Goal: Information Seeking & Learning: Learn about a topic

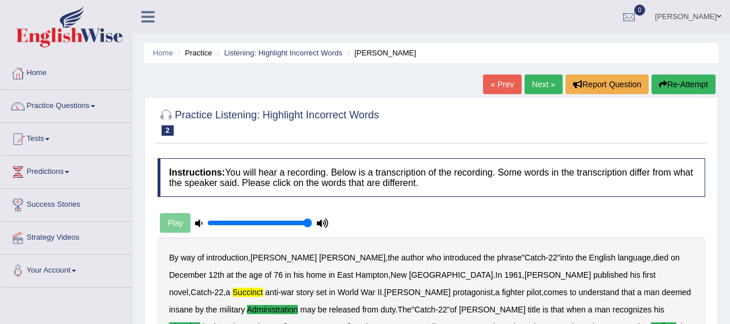
click at [533, 89] on link "Next »" at bounding box center [543, 84] width 38 height 20
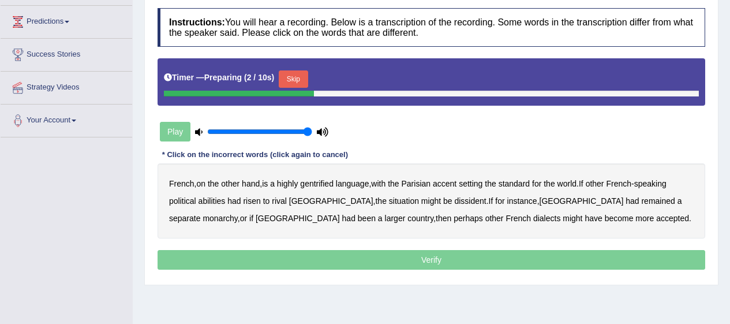
click at [297, 72] on button "Skip" at bounding box center [293, 78] width 29 height 17
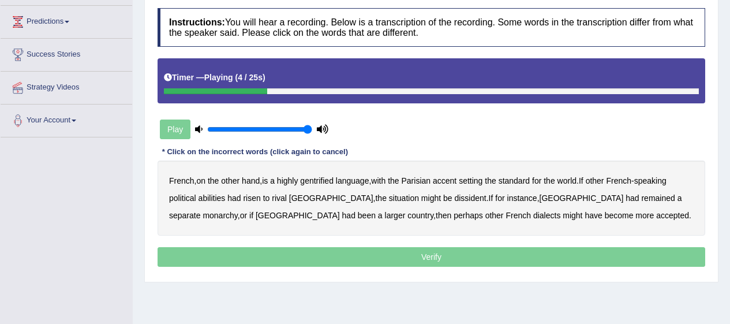
click at [329, 178] on b "gentrified" at bounding box center [316, 180] width 33 height 9
click at [224, 201] on b "abilities" at bounding box center [211, 197] width 27 height 9
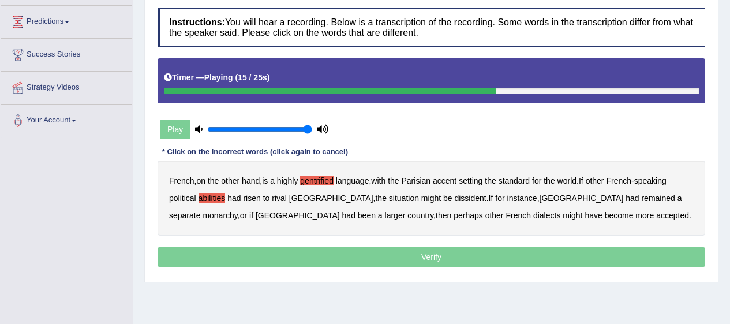
click at [454, 201] on b "dissident" at bounding box center [470, 197] width 32 height 9
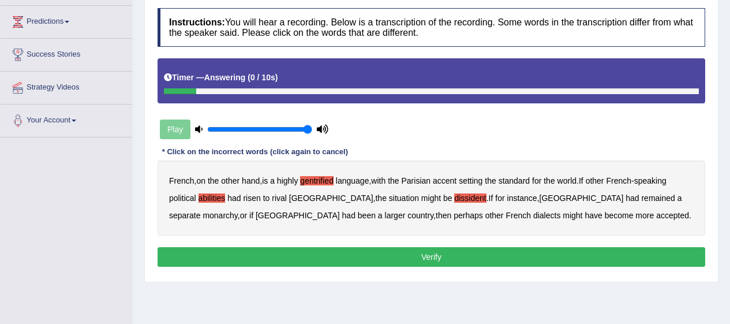
click at [592, 260] on button "Verify" at bounding box center [432, 257] width 548 height 20
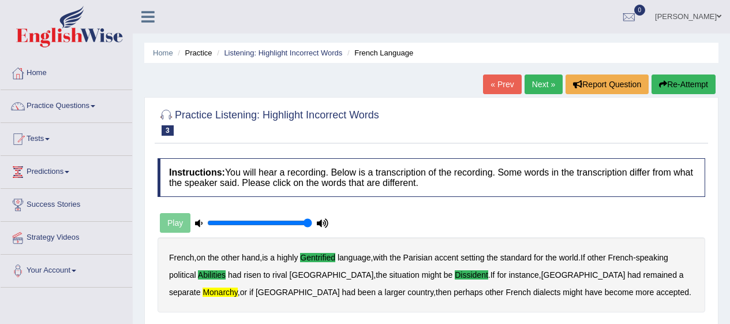
click at [543, 82] on link "Next »" at bounding box center [543, 84] width 38 height 20
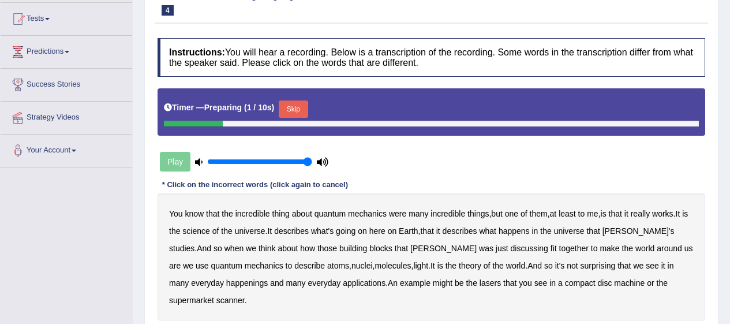
scroll to position [131, 0]
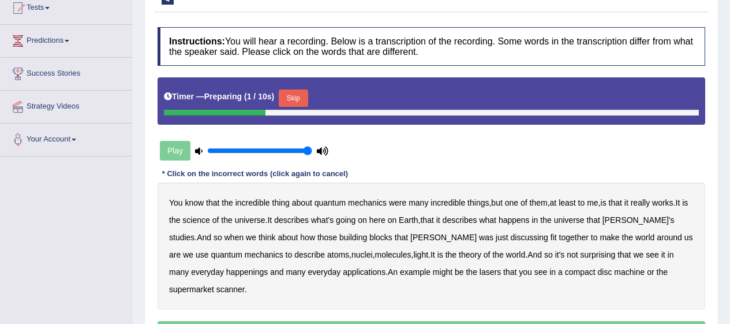
click at [306, 113] on div at bounding box center [431, 113] width 535 height 6
click at [301, 99] on button "Skip" at bounding box center [293, 97] width 29 height 17
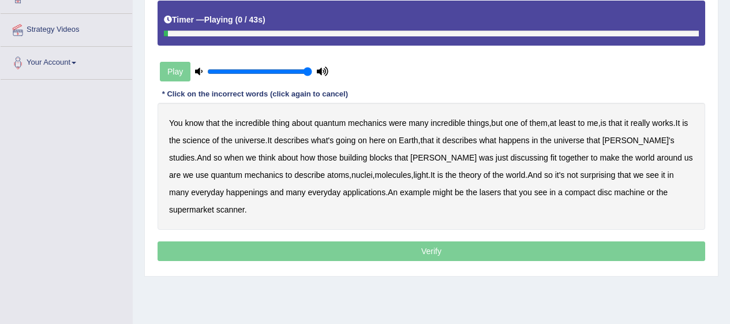
scroll to position [235, 0]
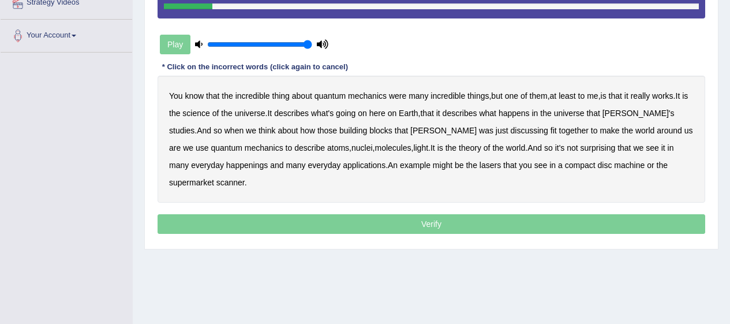
click at [401, 98] on b "were" at bounding box center [397, 95] width 17 height 9
click at [208, 116] on b "science" at bounding box center [195, 112] width 27 height 9
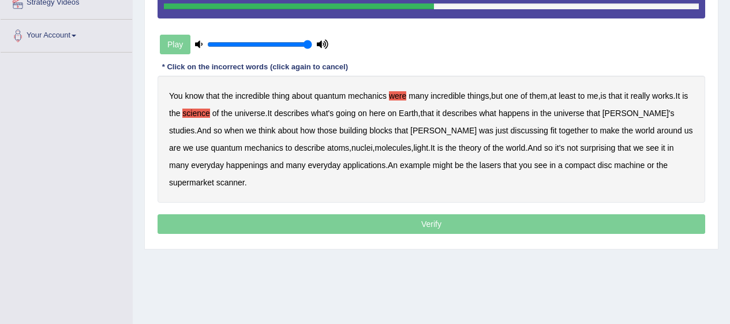
click at [511, 133] on b "discussing" at bounding box center [530, 130] width 38 height 9
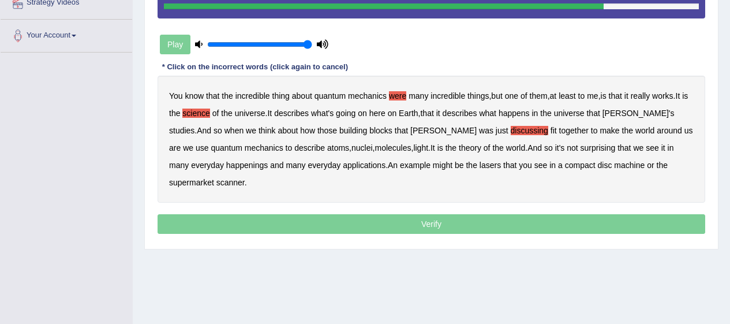
click at [226, 166] on b "happenings" at bounding box center [247, 164] width 42 height 9
click at [598, 163] on b "disc" at bounding box center [605, 164] width 14 height 9
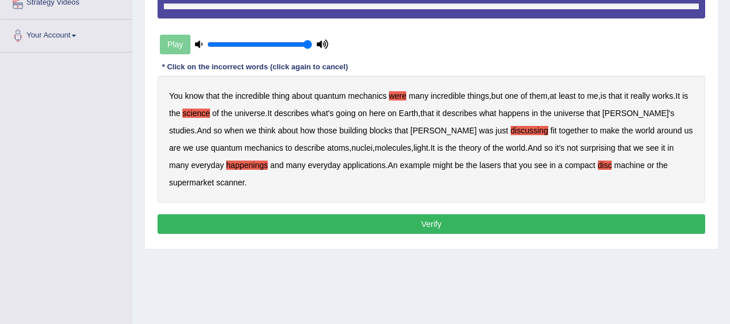
click at [590, 214] on button "Verify" at bounding box center [432, 224] width 548 height 20
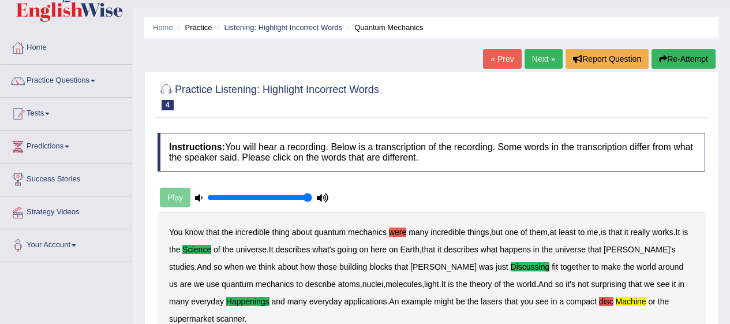
scroll to position [25, 0]
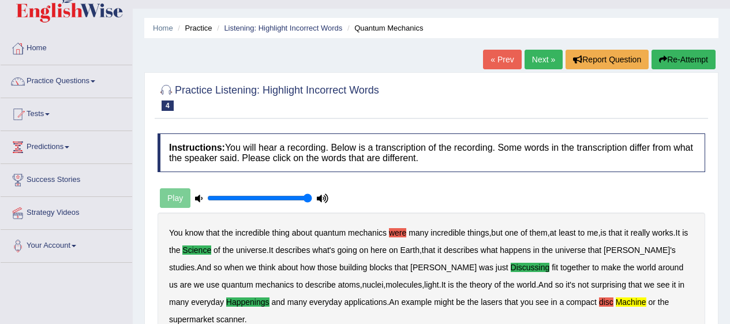
click at [678, 59] on button "Re-Attempt" at bounding box center [683, 60] width 64 height 20
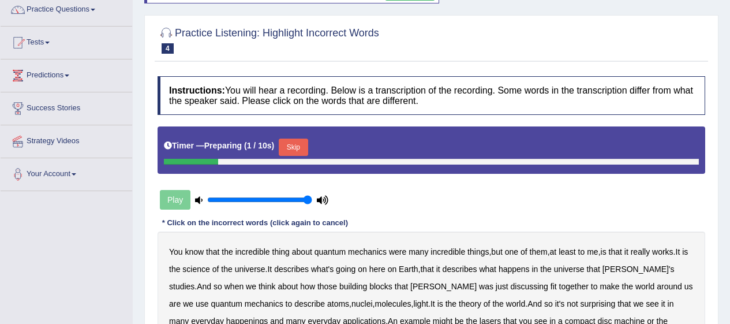
scroll to position [90, 0]
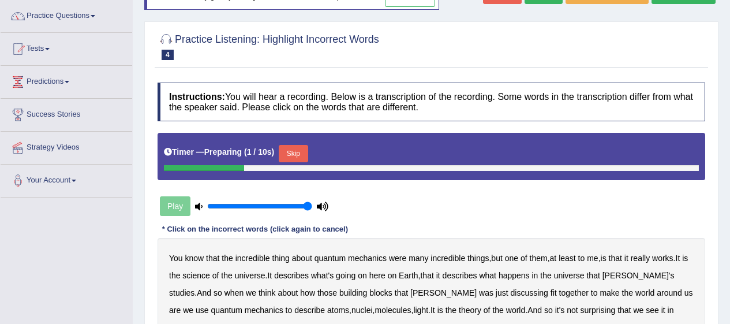
click at [294, 148] on button "Skip" at bounding box center [293, 153] width 29 height 17
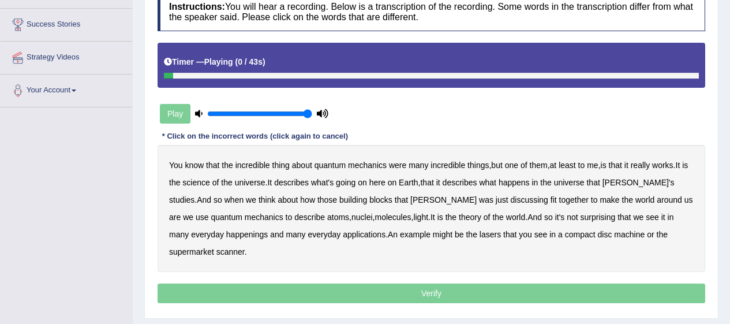
scroll to position [180, 0]
click at [399, 167] on b "were" at bounding box center [397, 164] width 17 height 9
click at [209, 184] on b "science" at bounding box center [195, 182] width 27 height 9
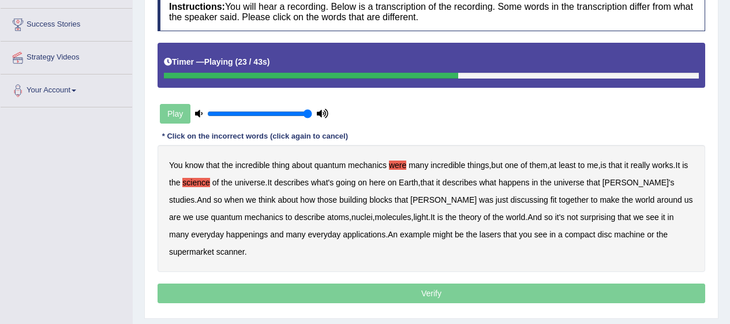
click at [511, 199] on b "discussing" at bounding box center [530, 199] width 38 height 9
click at [511, 201] on b "discussing" at bounding box center [530, 199] width 38 height 9
click at [294, 219] on b "describe" at bounding box center [309, 216] width 31 height 9
click at [226, 236] on b "happenings" at bounding box center [247, 234] width 42 height 9
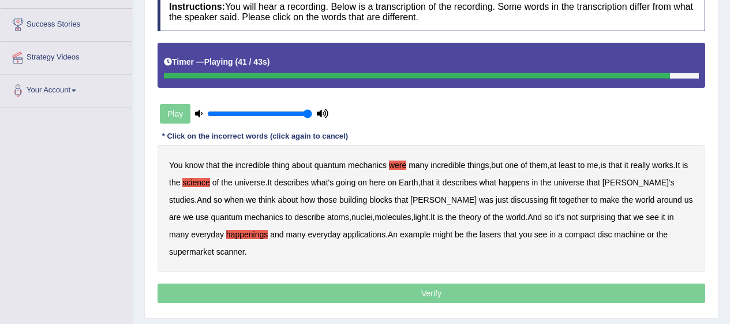
click at [614, 238] on b "machine" at bounding box center [629, 234] width 31 height 9
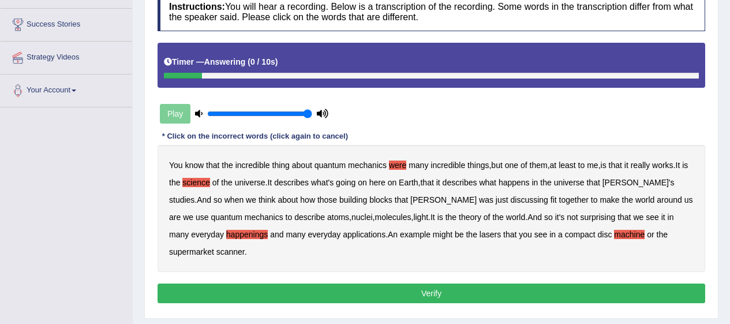
click at [598, 238] on b "disc" at bounding box center [605, 234] width 14 height 9
click at [598, 237] on b "disc" at bounding box center [605, 234] width 14 height 9
click at [564, 283] on button "Verify" at bounding box center [432, 293] width 548 height 20
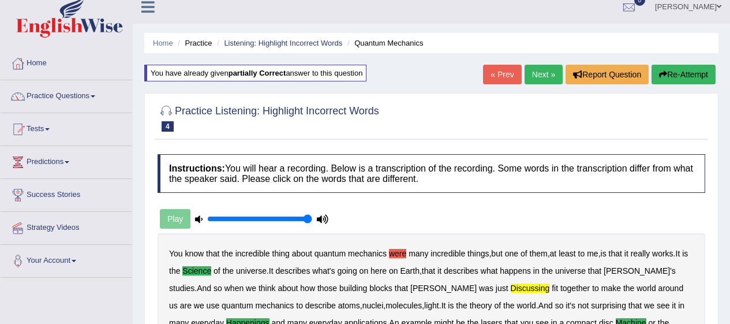
scroll to position [0, 0]
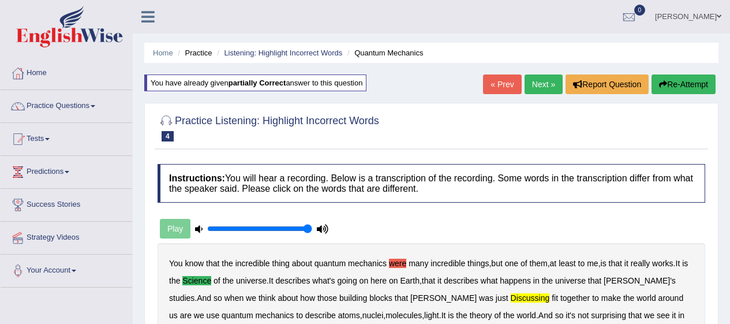
click at [546, 81] on link "Next »" at bounding box center [543, 84] width 38 height 20
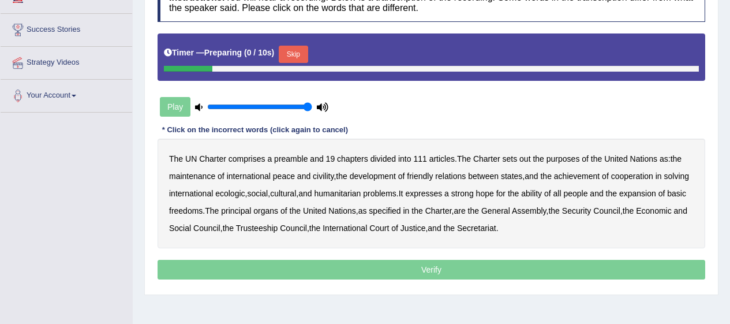
click at [308, 61] on button "Skip" at bounding box center [293, 54] width 29 height 17
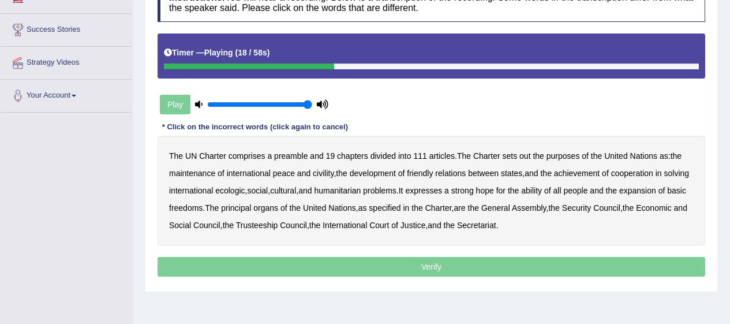
click at [327, 173] on b "civility" at bounding box center [323, 172] width 21 height 9
click at [245, 191] on b "ecologic" at bounding box center [229, 190] width 29 height 9
click at [542, 193] on b "ability" at bounding box center [531, 190] width 21 height 9
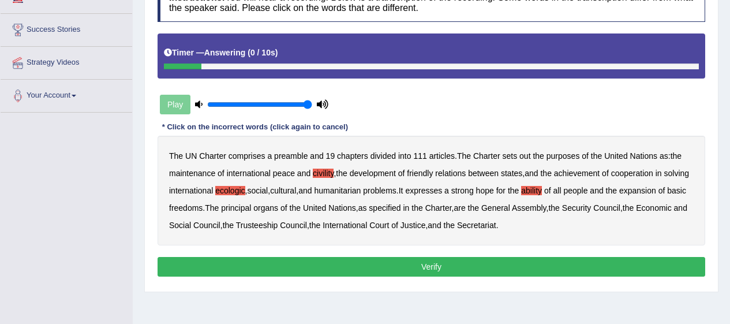
click at [419, 267] on button "Verify" at bounding box center [432, 267] width 548 height 20
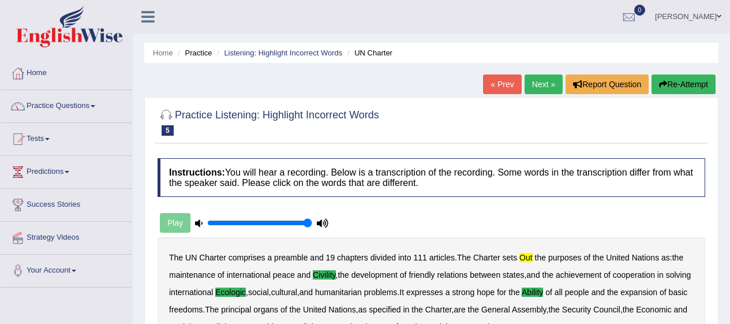
click at [537, 85] on link "Next »" at bounding box center [543, 84] width 38 height 20
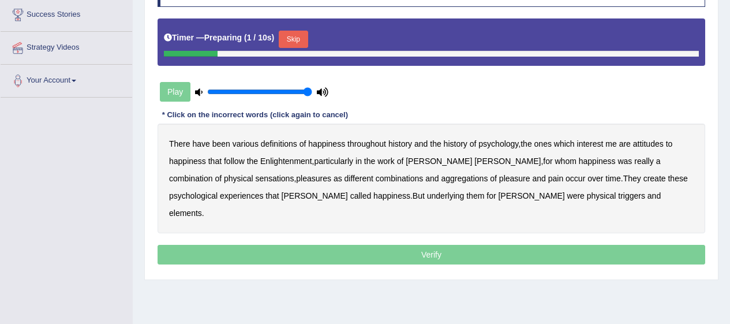
click at [302, 40] on button "Skip" at bounding box center [293, 39] width 29 height 17
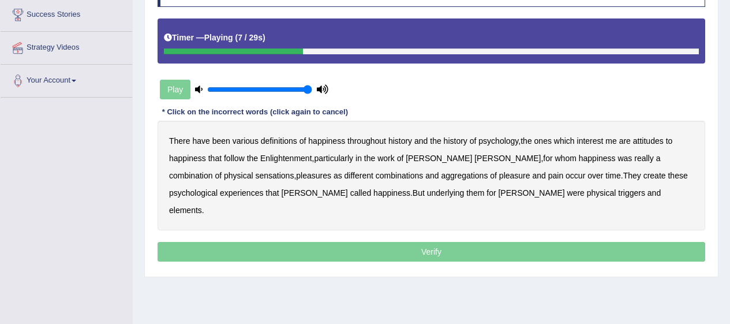
click at [646, 137] on b "attitudes" at bounding box center [648, 140] width 31 height 9
click at [255, 175] on b "sensations" at bounding box center [274, 175] width 39 height 9
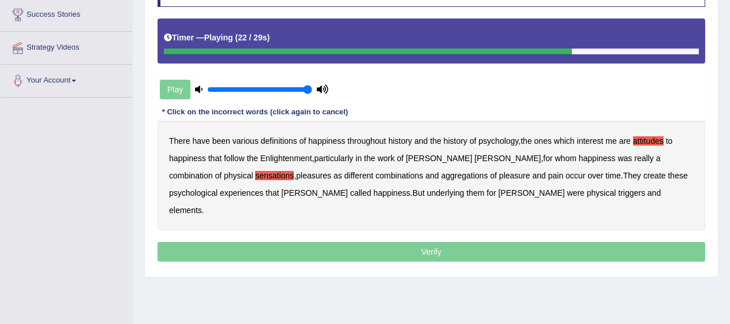
click at [643, 180] on b "create" at bounding box center [654, 175] width 23 height 9
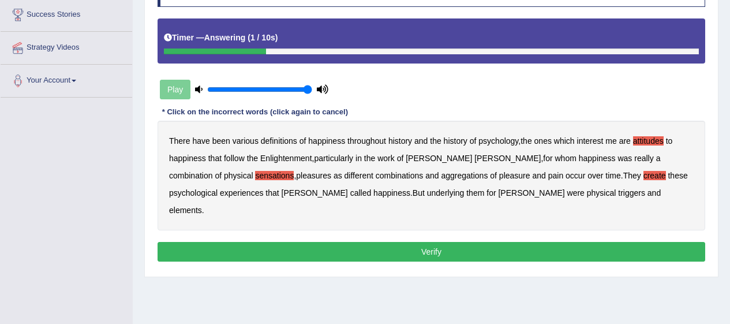
click at [202, 205] on b "elements" at bounding box center [185, 209] width 33 height 9
click at [494, 242] on button "Verify" at bounding box center [432, 252] width 548 height 20
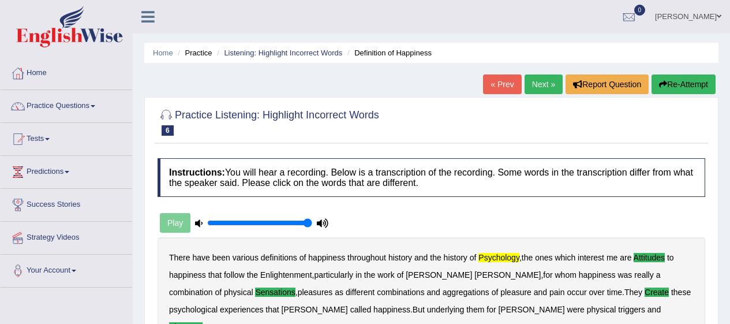
click at [537, 91] on link "Next »" at bounding box center [543, 84] width 38 height 20
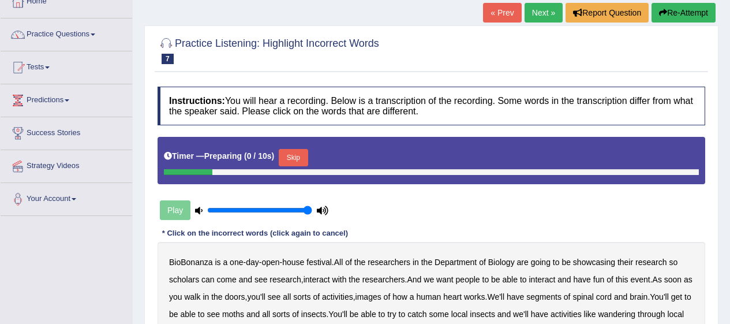
scroll to position [102, 0]
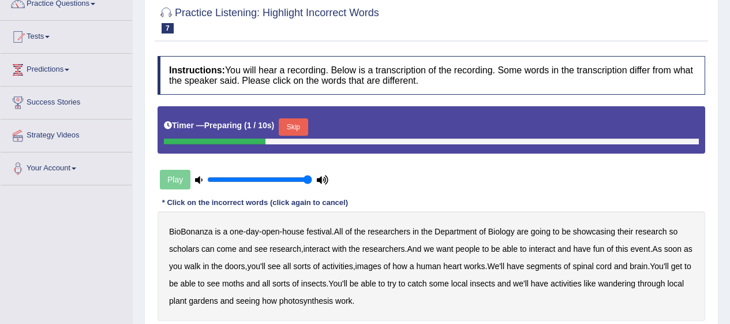
click at [301, 120] on button "Skip" at bounding box center [293, 126] width 29 height 17
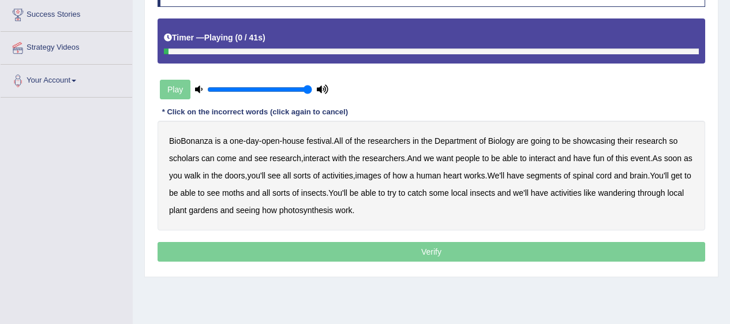
scroll to position [202, 0]
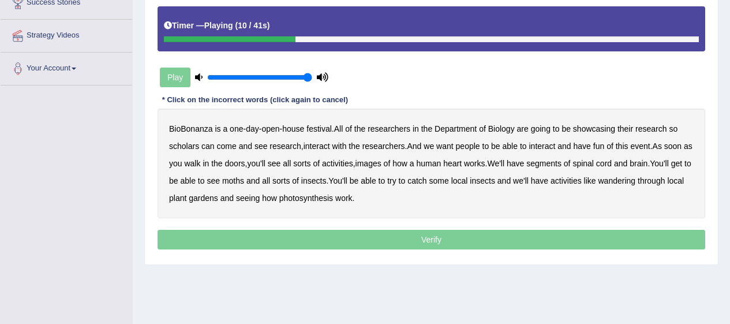
click at [182, 151] on b "scholars" at bounding box center [184, 145] width 30 height 9
click at [381, 162] on b "images" at bounding box center [368, 163] width 26 height 9
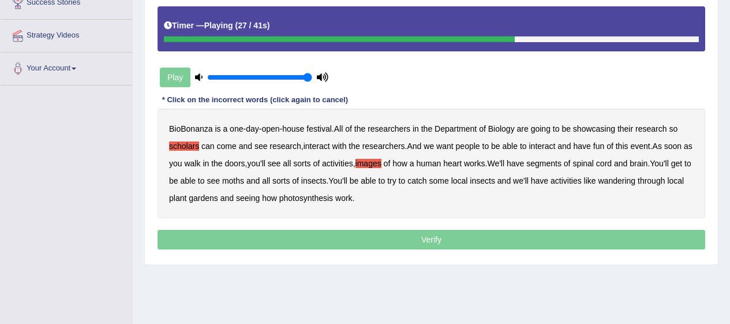
click at [561, 165] on b "segments" at bounding box center [543, 163] width 35 height 9
click at [244, 182] on b "moths" at bounding box center [233, 180] width 22 height 9
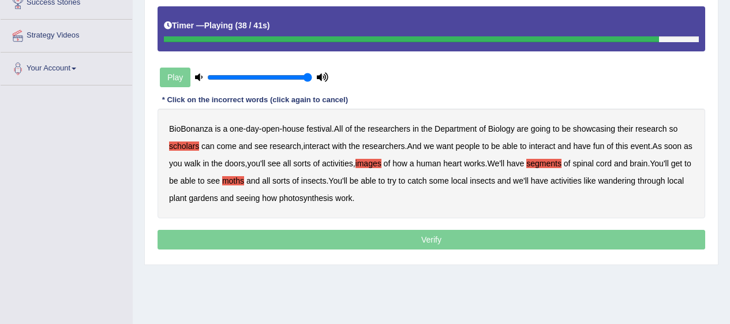
click at [636, 182] on b "wandering" at bounding box center [617, 180] width 38 height 9
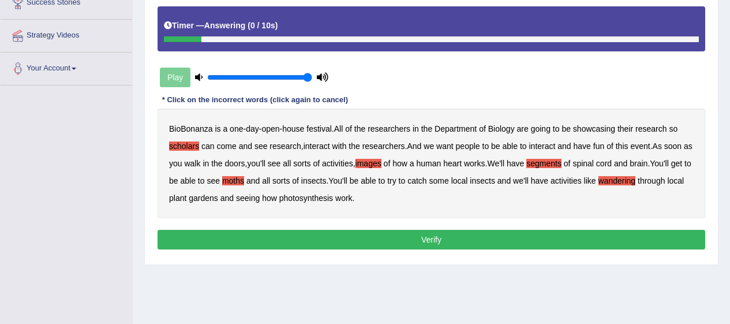
click at [312, 237] on button "Verify" at bounding box center [432, 240] width 548 height 20
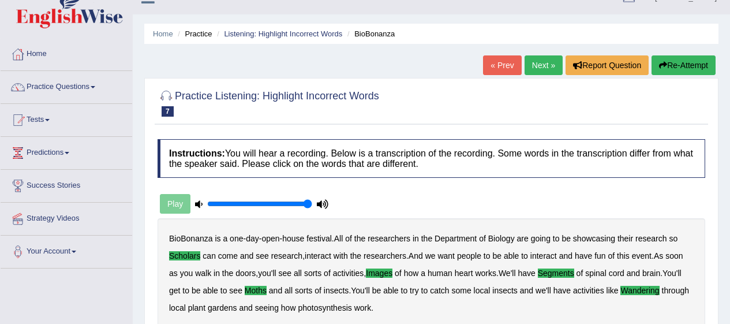
scroll to position [0, 0]
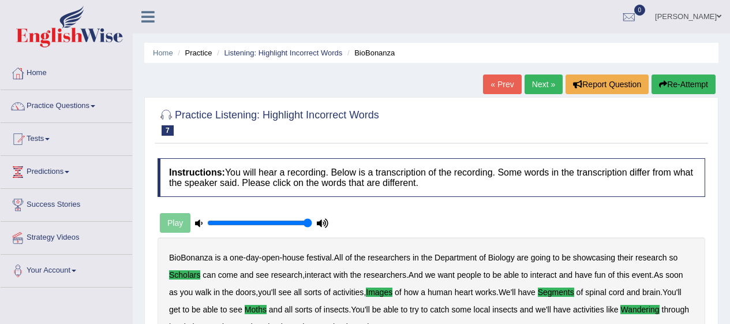
click at [535, 80] on link "Next »" at bounding box center [543, 84] width 38 height 20
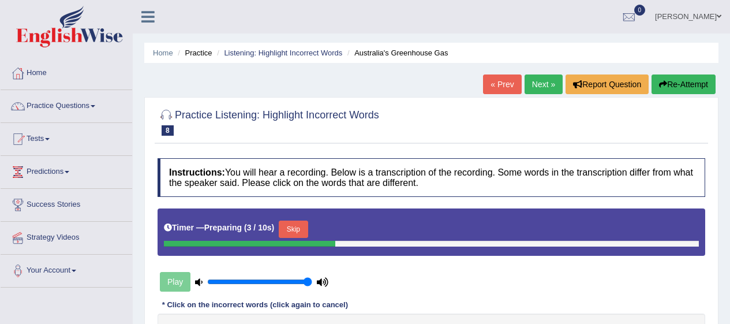
click at [306, 225] on button "Skip" at bounding box center [293, 228] width 29 height 17
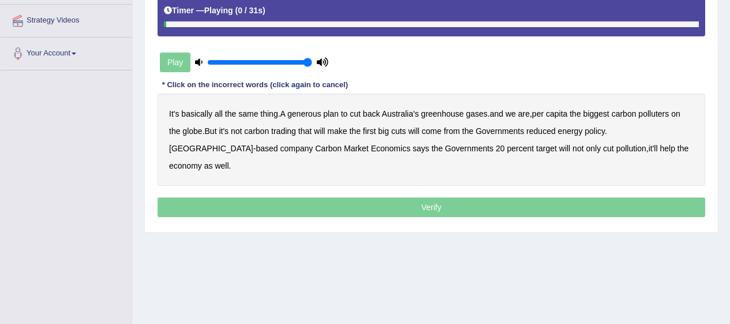
scroll to position [219, 0]
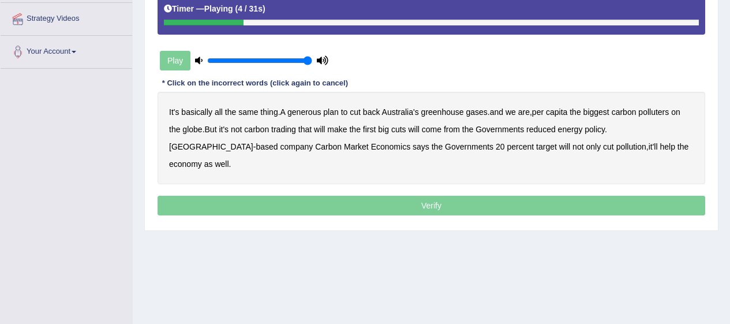
click at [312, 116] on b "generous" at bounding box center [303, 111] width 33 height 9
click at [196, 132] on b "globe" at bounding box center [192, 129] width 20 height 9
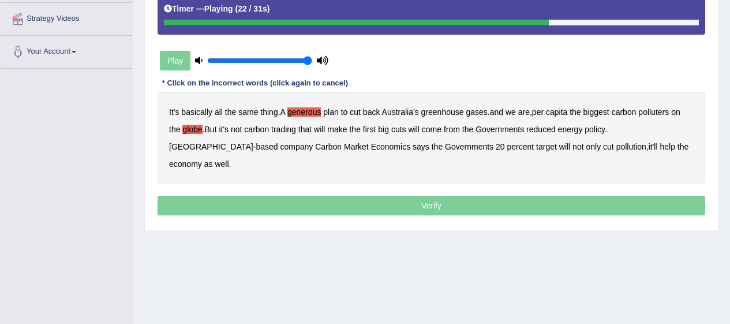
click at [441, 130] on b "come" at bounding box center [432, 129] width 20 height 9
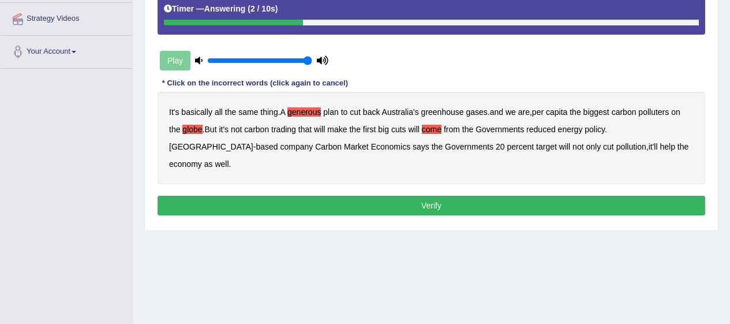
click at [538, 196] on button "Verify" at bounding box center [432, 206] width 548 height 20
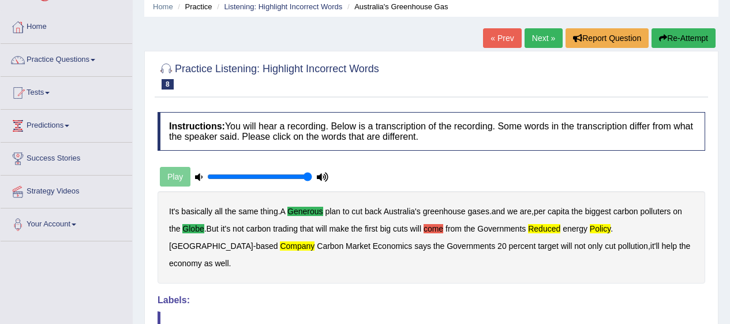
scroll to position [0, 0]
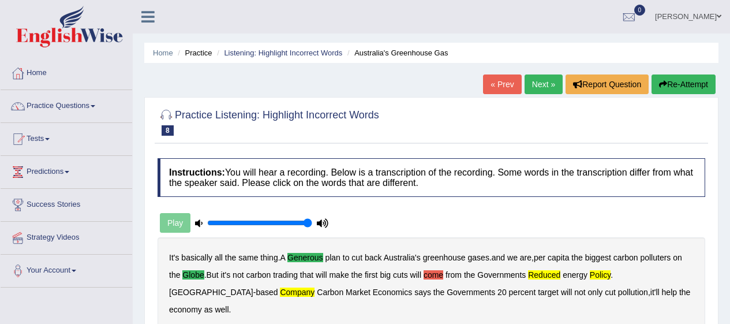
click at [676, 80] on button "Re-Attempt" at bounding box center [683, 84] width 64 height 20
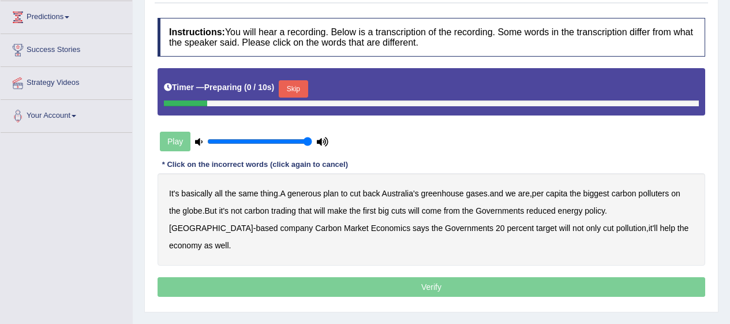
scroll to position [156, 0]
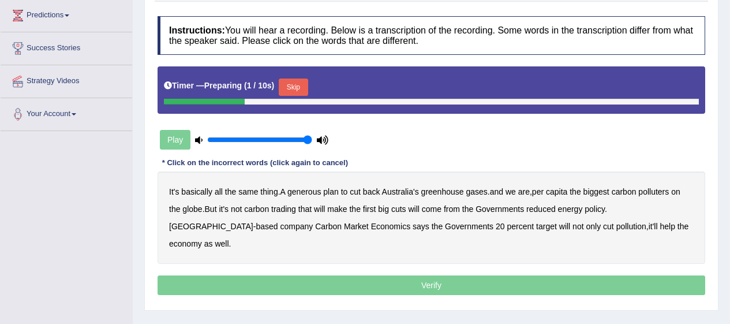
click at [300, 89] on button "Skip" at bounding box center [293, 86] width 29 height 17
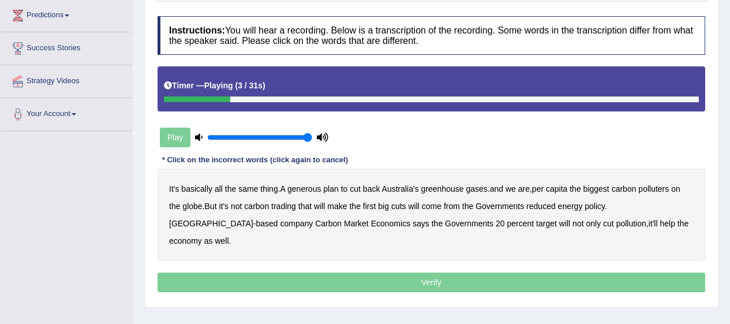
click at [313, 190] on b "generous" at bounding box center [303, 188] width 33 height 9
click at [405, 191] on b "Australia's" at bounding box center [400, 188] width 37 height 9
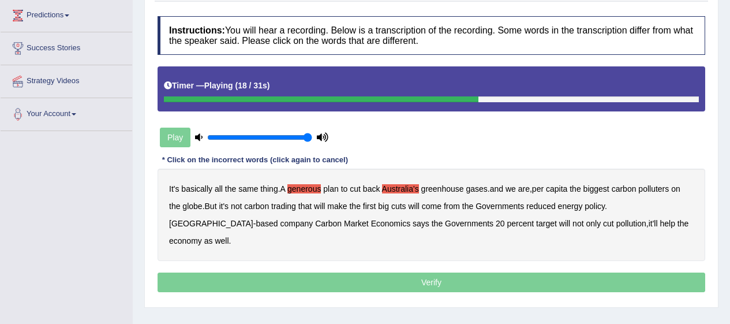
click at [405, 210] on b "cuts" at bounding box center [398, 205] width 15 height 9
click at [280, 227] on b "company" at bounding box center [296, 223] width 33 height 9
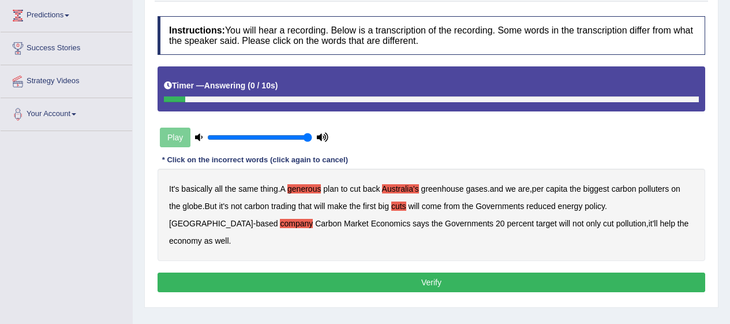
click at [433, 272] on button "Verify" at bounding box center [432, 282] width 548 height 20
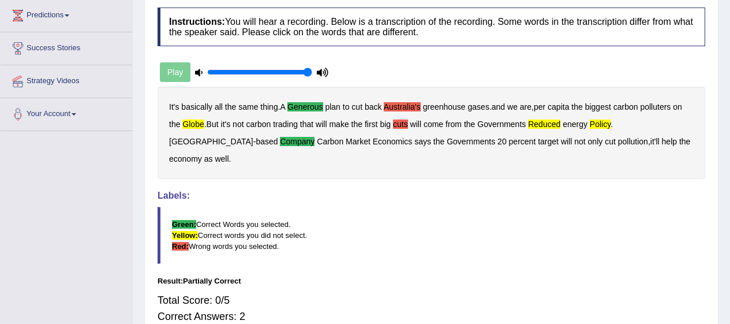
scroll to position [0, 0]
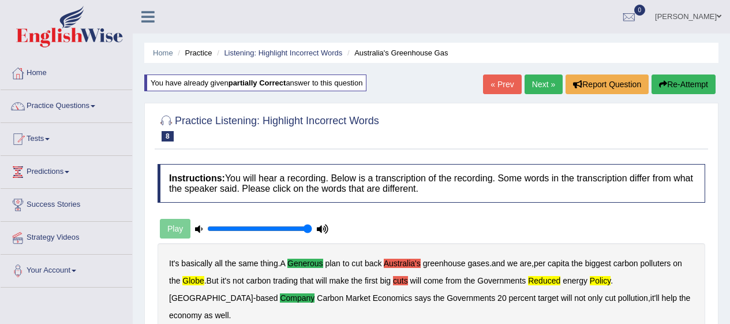
click at [681, 83] on button "Re-Attempt" at bounding box center [683, 84] width 64 height 20
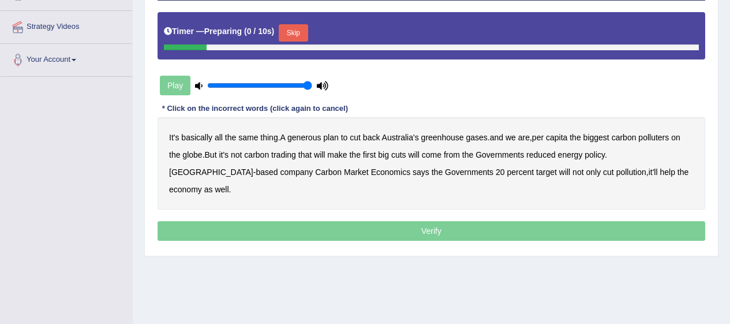
scroll to position [211, 0]
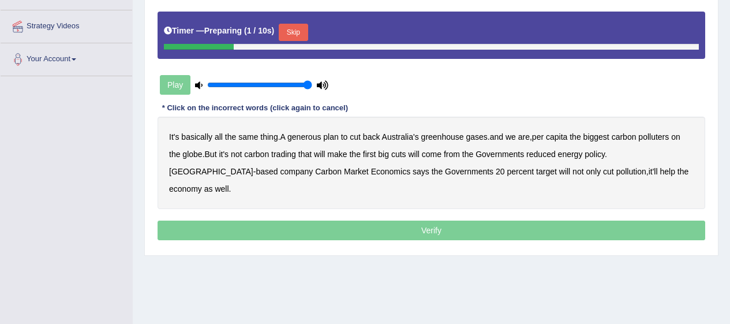
click at [302, 34] on button "Skip" at bounding box center [293, 32] width 29 height 17
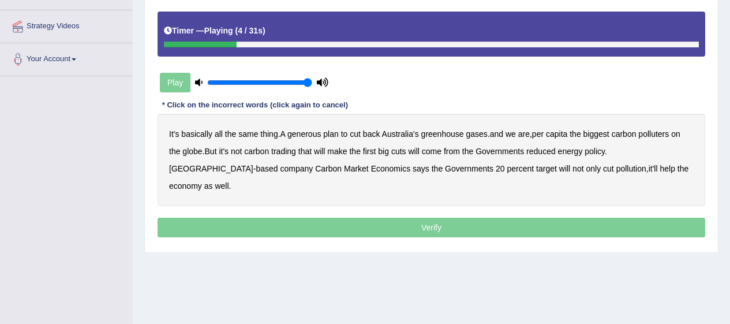
click at [310, 133] on b "generous" at bounding box center [303, 133] width 33 height 9
click at [407, 132] on b "Australia's" at bounding box center [400, 133] width 37 height 9
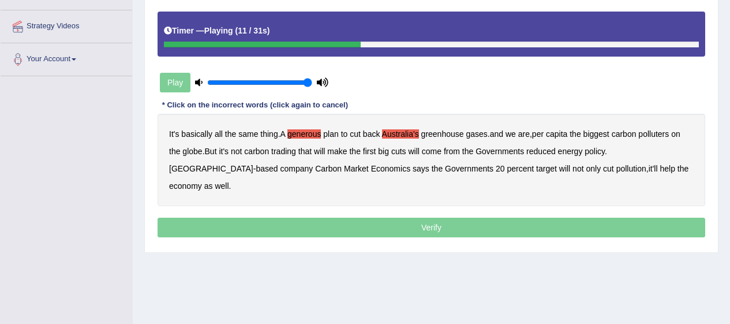
click at [193, 152] on b "globe" at bounding box center [192, 151] width 20 height 9
click at [419, 149] on b "will" at bounding box center [413, 151] width 11 height 9
click at [604, 151] on b "policy" at bounding box center [594, 151] width 20 height 9
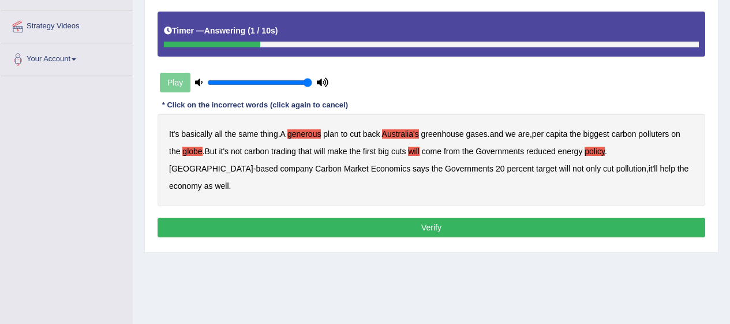
click at [253, 164] on b "[GEOGRAPHIC_DATA]" at bounding box center [211, 168] width 84 height 9
click at [504, 218] on button "Verify" at bounding box center [432, 228] width 548 height 20
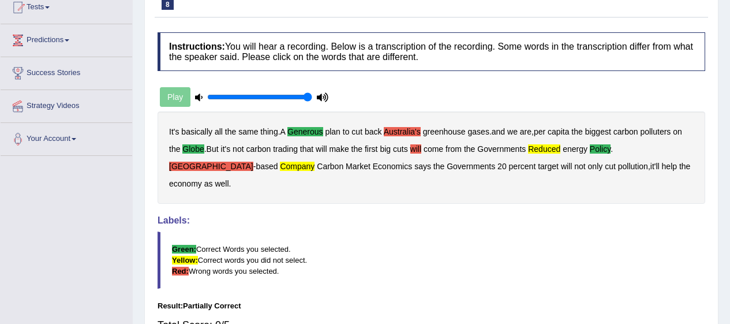
scroll to position [0, 0]
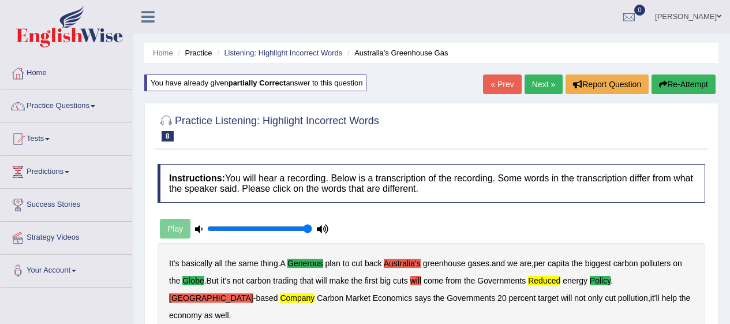
click at [680, 90] on button "Re-Attempt" at bounding box center [683, 84] width 64 height 20
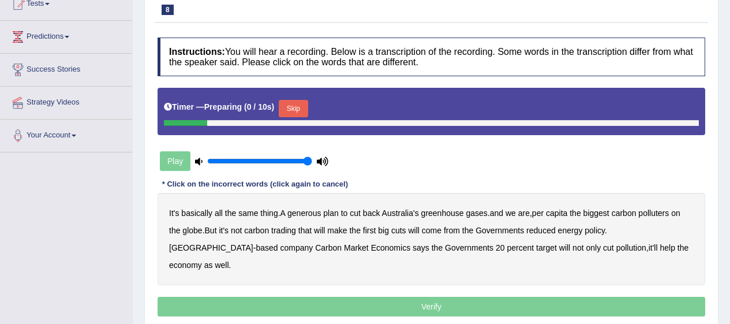
click at [298, 100] on button "Skip" at bounding box center [293, 108] width 29 height 17
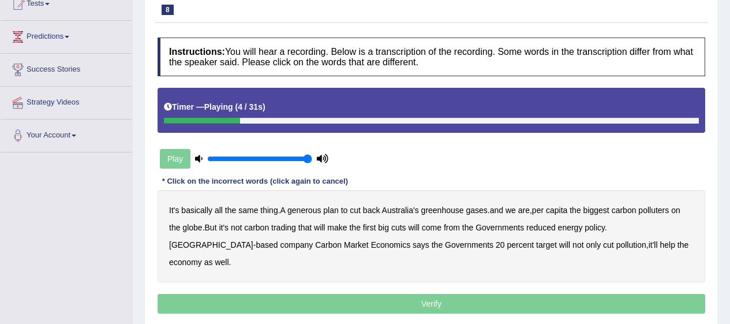
click at [310, 211] on b "generous" at bounding box center [303, 209] width 33 height 9
click at [193, 230] on b "globe" at bounding box center [192, 227] width 20 height 9
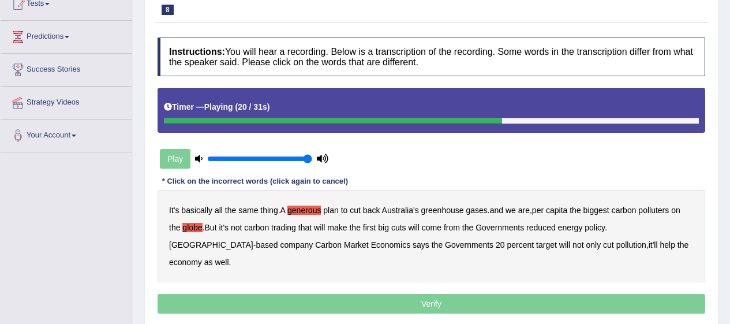
click at [602, 227] on b "policy" at bounding box center [594, 227] width 20 height 9
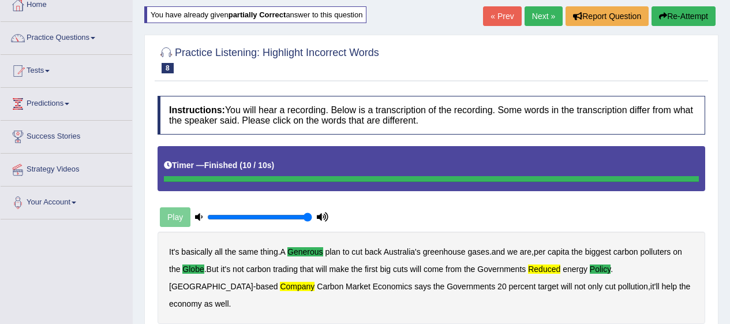
scroll to position [66, 0]
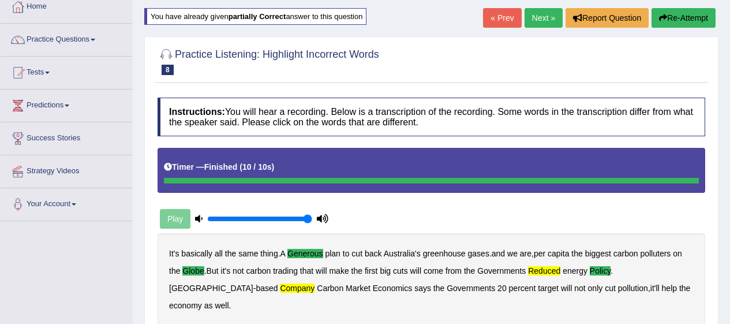
click at [689, 23] on button "Re-Attempt" at bounding box center [683, 18] width 64 height 20
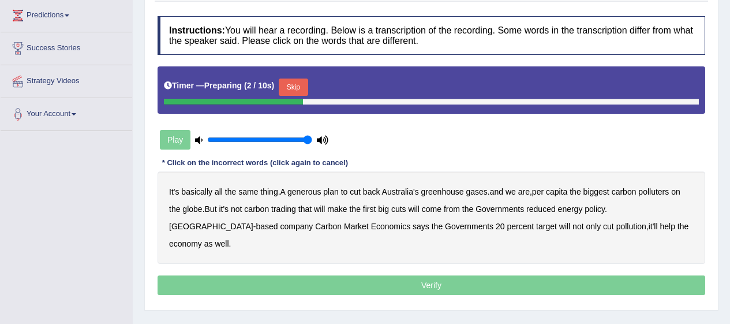
click at [306, 89] on button "Skip" at bounding box center [293, 86] width 29 height 17
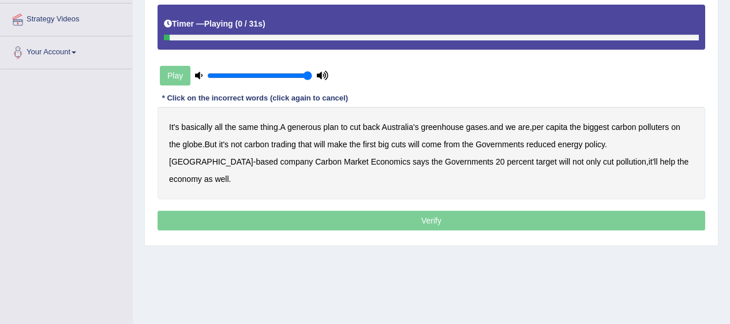
scroll to position [229, 0]
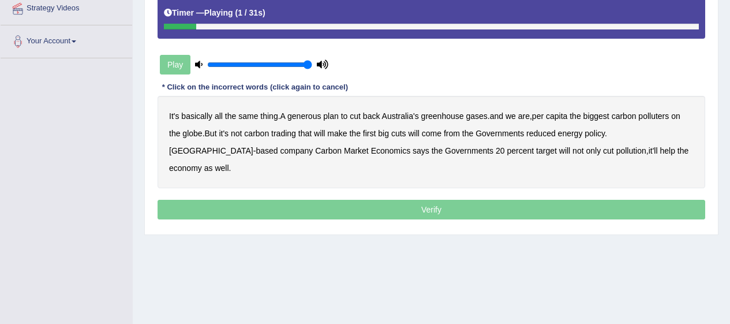
click at [306, 114] on b "generous" at bounding box center [303, 115] width 33 height 9
click at [196, 133] on b "globe" at bounding box center [192, 133] width 20 height 9
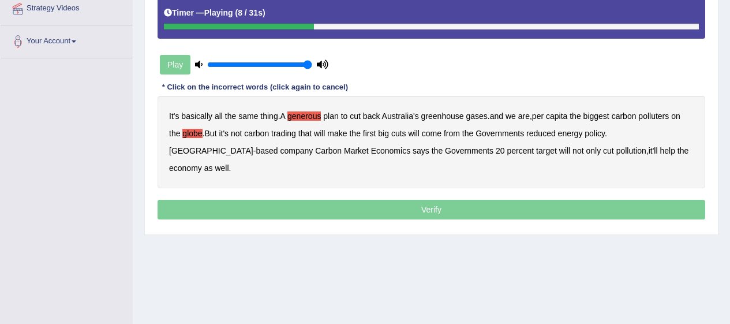
click at [546, 136] on b "reduced" at bounding box center [540, 133] width 29 height 9
click at [280, 148] on b "company" at bounding box center [296, 150] width 33 height 9
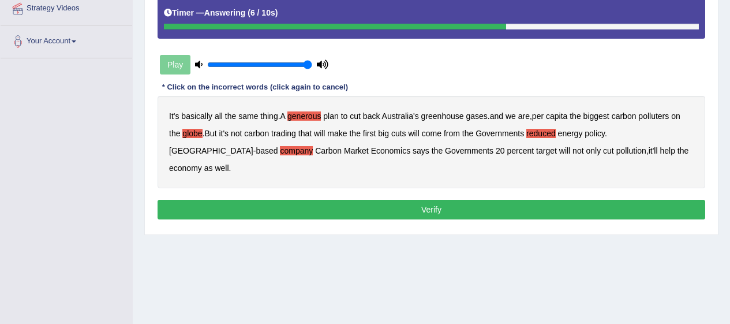
click at [445, 153] on b "Governments" at bounding box center [469, 150] width 48 height 9
click at [377, 200] on button "Verify" at bounding box center [432, 210] width 548 height 20
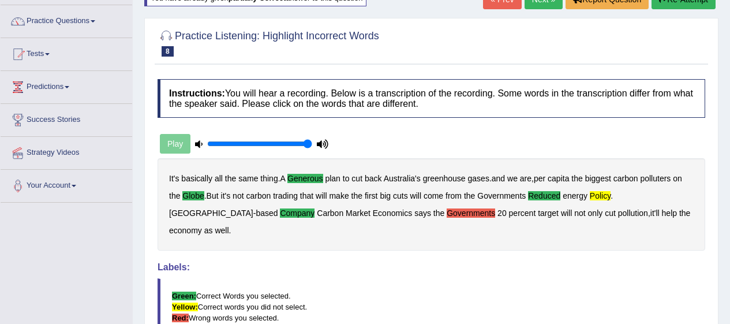
scroll to position [0, 0]
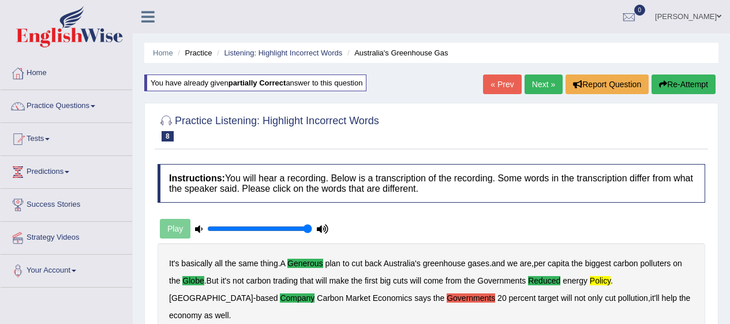
click at [543, 81] on link "Next »" at bounding box center [543, 84] width 38 height 20
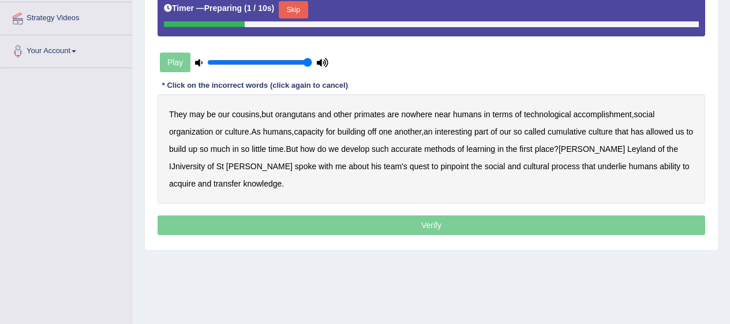
click at [304, 12] on button "Skip" at bounding box center [293, 9] width 29 height 17
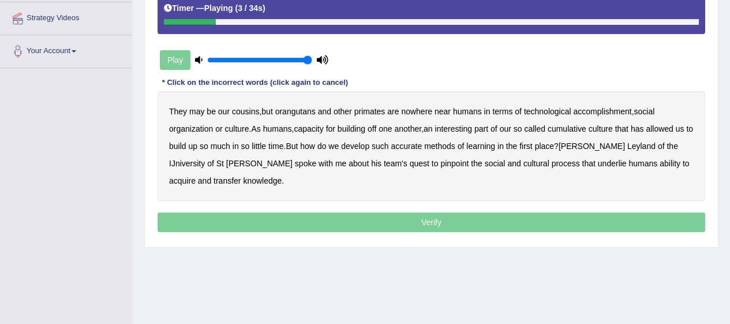
click at [302, 113] on b "orangutans" at bounding box center [295, 111] width 40 height 9
click at [602, 108] on b "accomplishment" at bounding box center [603, 111] width 58 height 9
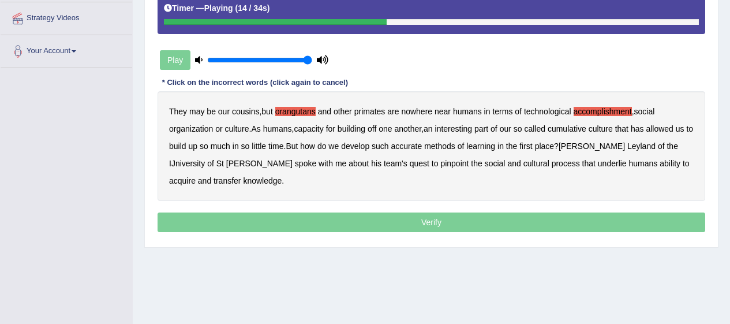
click at [464, 133] on b "interesting" at bounding box center [454, 128] width 38 height 9
click at [422, 148] on b "accurate" at bounding box center [406, 145] width 31 height 9
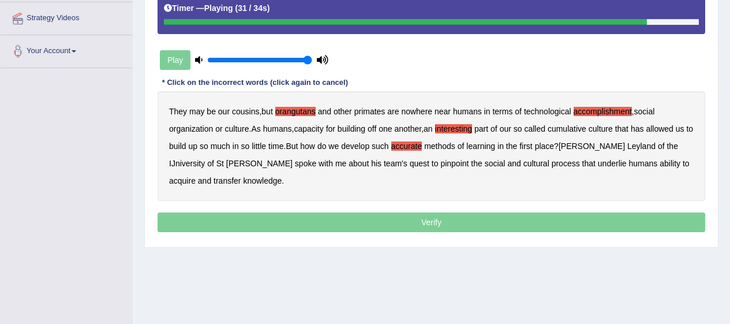
click at [523, 164] on b "cultural" at bounding box center [536, 163] width 26 height 9
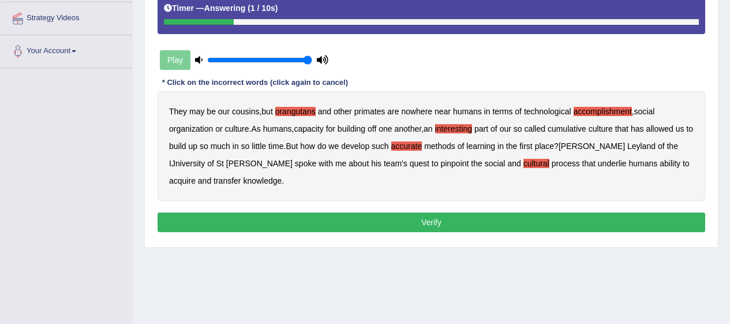
click at [301, 110] on b "orangutans" at bounding box center [295, 111] width 40 height 9
click at [331, 221] on button "Verify" at bounding box center [432, 222] width 548 height 20
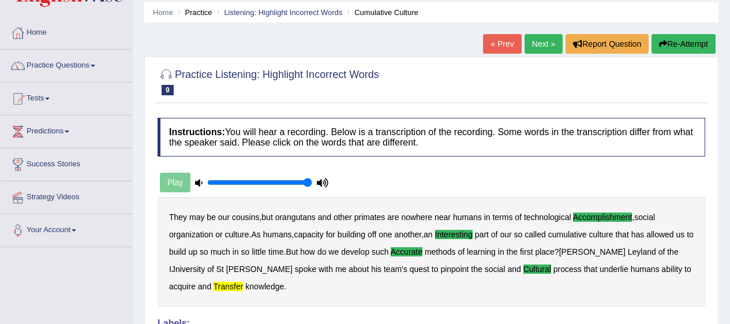
scroll to position [14, 0]
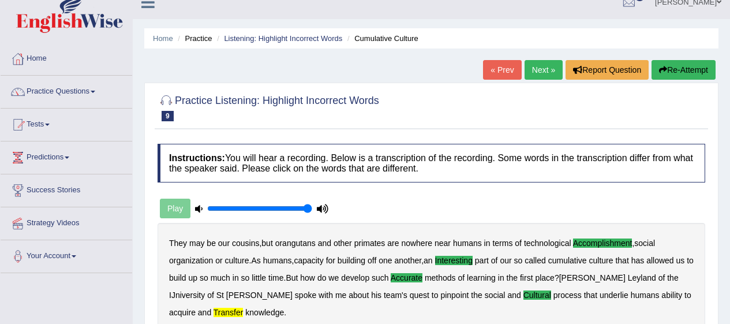
click at [551, 69] on link "Next »" at bounding box center [543, 70] width 38 height 20
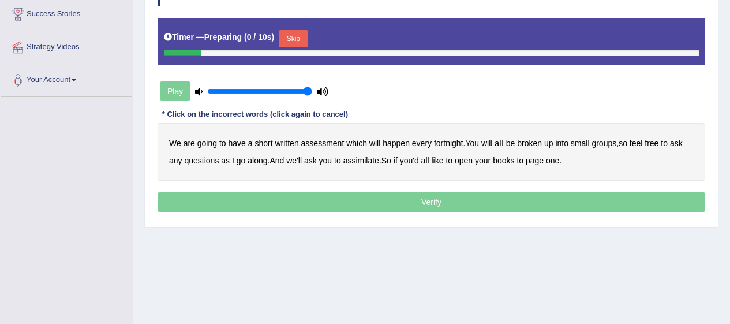
scroll to position [194, 0]
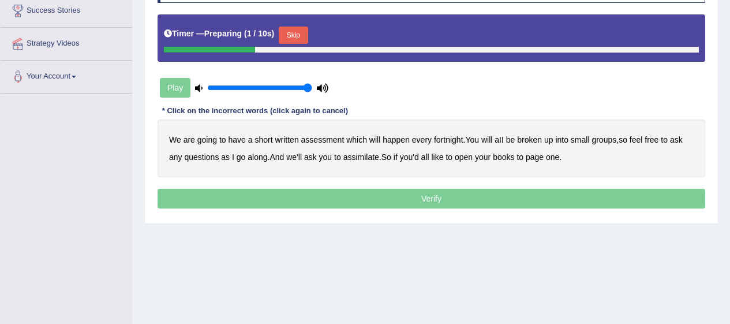
click at [305, 38] on button "Skip" at bounding box center [293, 35] width 29 height 17
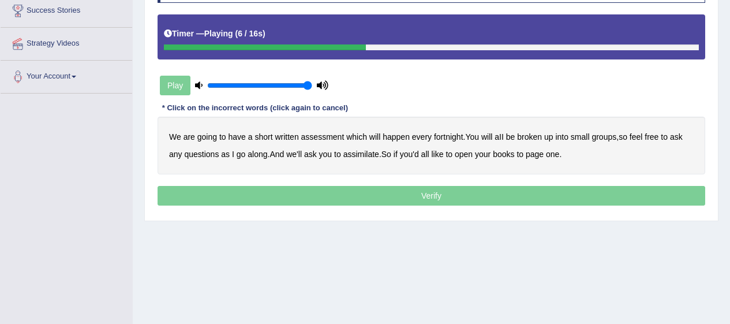
click at [532, 134] on b "broken" at bounding box center [529, 136] width 25 height 9
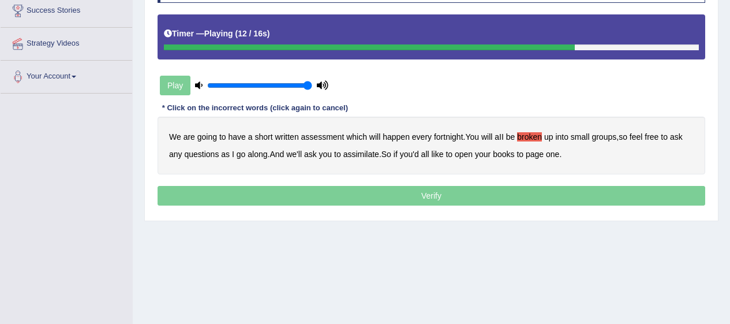
click at [361, 165] on div "We are going to have a short written assessment which will happen every fortnig…" at bounding box center [432, 146] width 548 height 58
click at [369, 151] on b "assimilate" at bounding box center [361, 153] width 36 height 9
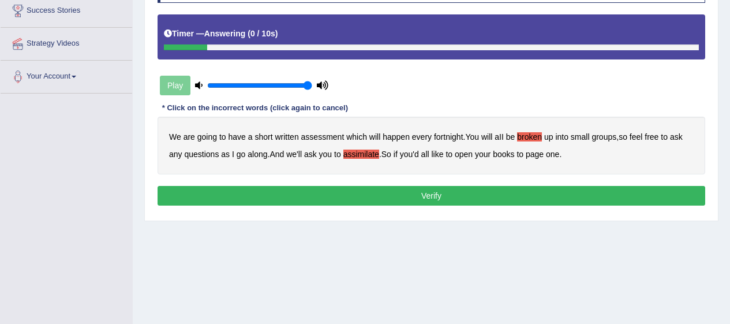
click at [503, 189] on button "Verify" at bounding box center [432, 196] width 548 height 20
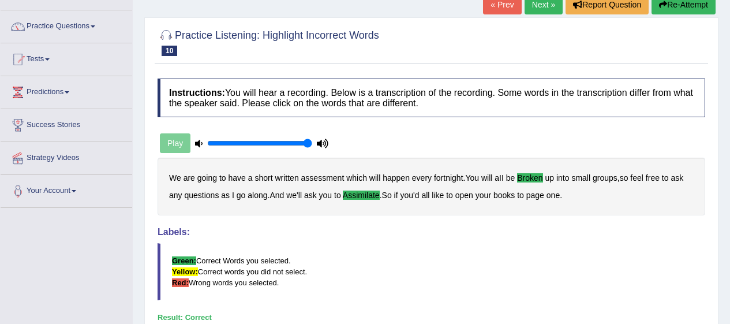
scroll to position [0, 0]
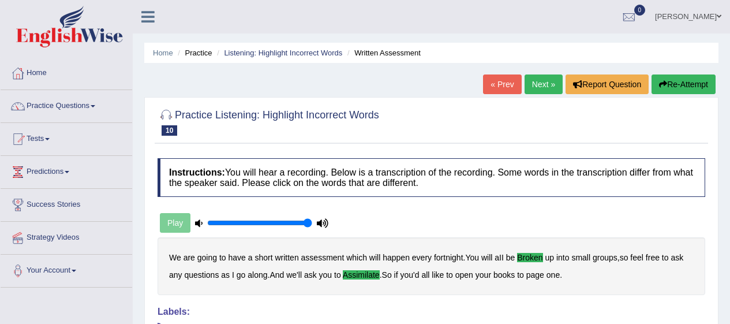
click at [93, 113] on link "Practice Questions" at bounding box center [67, 104] width 132 height 29
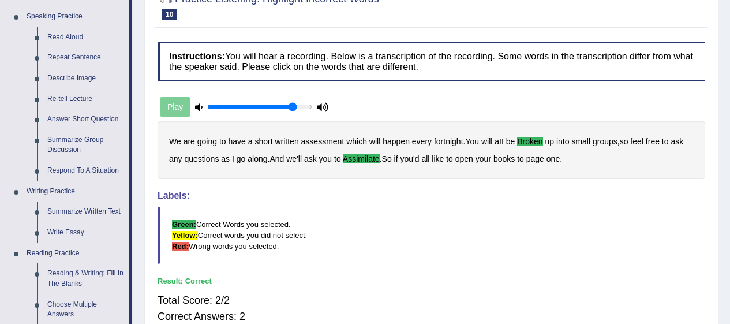
type input "0.85"
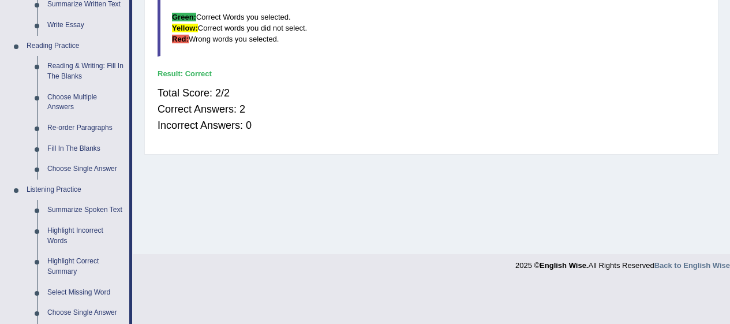
scroll to position [324, 0]
click at [101, 262] on link "Highlight Correct Summary" at bounding box center [85, 265] width 87 height 31
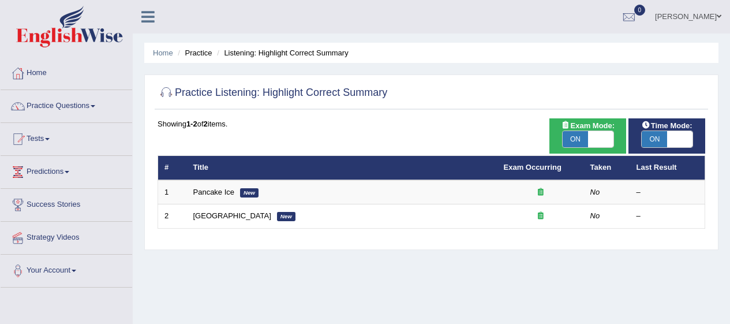
click at [241, 189] on em "New" at bounding box center [249, 192] width 18 height 9
click at [226, 188] on link "Pancake Ice" at bounding box center [214, 192] width 42 height 9
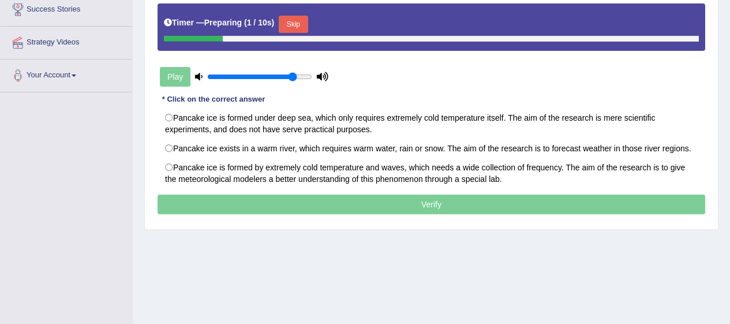
scroll to position [196, 0]
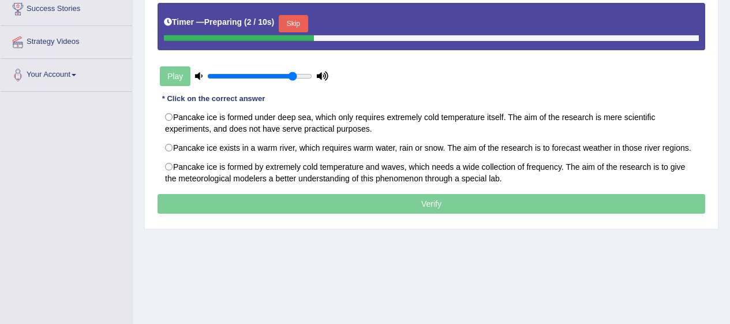
click at [299, 18] on button "Skip" at bounding box center [293, 23] width 29 height 17
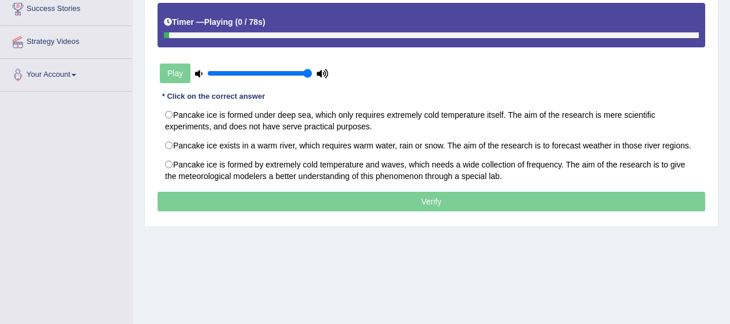
type input "1"
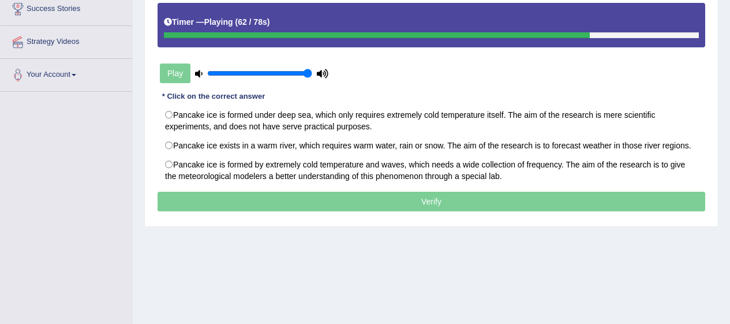
click at [168, 162] on label "Pancake ice is formed by extremely cold temperature and waves, which needs a wi…" at bounding box center [432, 170] width 548 height 31
radio input "true"
click at [174, 120] on label "Pancake ice is formed under deep sea, which only requires extremely cold temper…" at bounding box center [432, 120] width 548 height 31
radio input "true"
click at [179, 163] on label "Pancake ice is formed by extremely cold temperature and waves, which needs a wi…" at bounding box center [432, 170] width 548 height 31
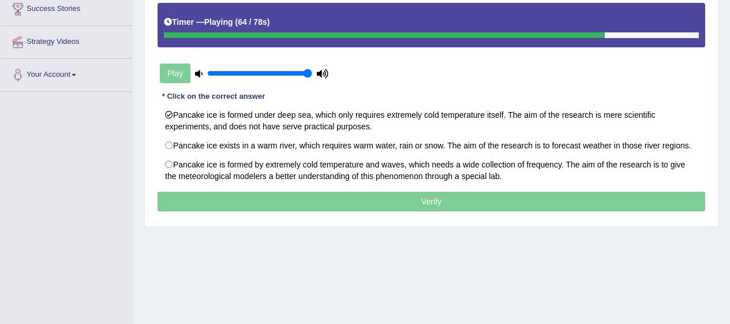
radio input "true"
click at [277, 197] on p "Verify" at bounding box center [432, 202] width 548 height 20
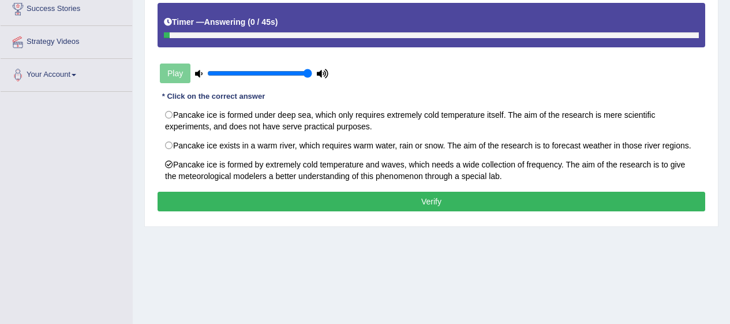
click at [173, 121] on label "Pancake ice is formed under deep sea, which only requires extremely cold temper…" at bounding box center [432, 120] width 548 height 31
radio input "true"
click at [256, 194] on button "Verify" at bounding box center [432, 202] width 548 height 20
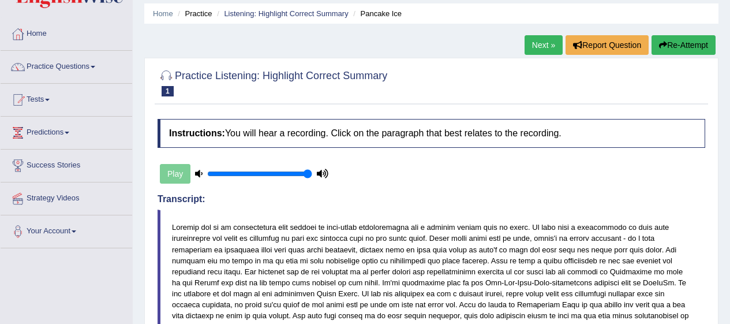
scroll to position [0, 0]
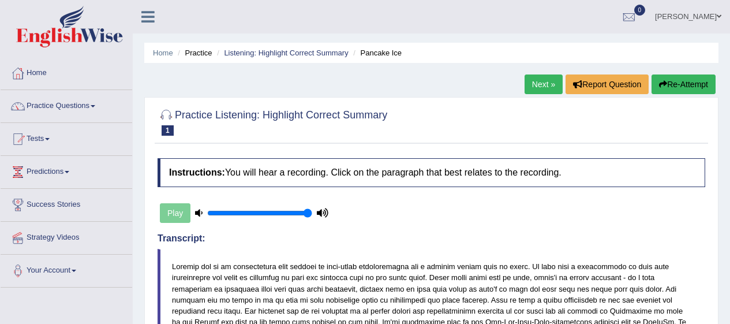
click at [675, 85] on button "Re-Attempt" at bounding box center [683, 84] width 64 height 20
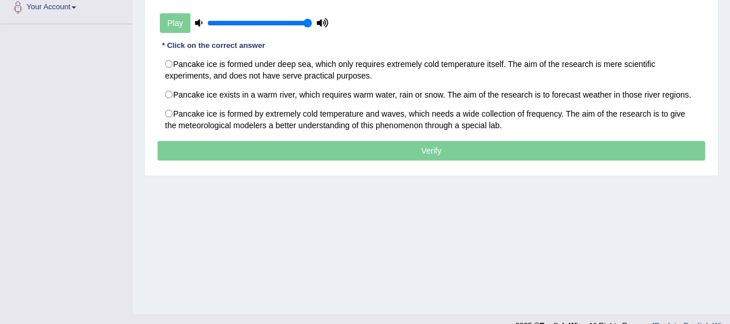
click at [169, 119] on label "Pancake ice is formed by extremely cold temperature and waves, which needs a wi…" at bounding box center [432, 119] width 548 height 31
radio input "true"
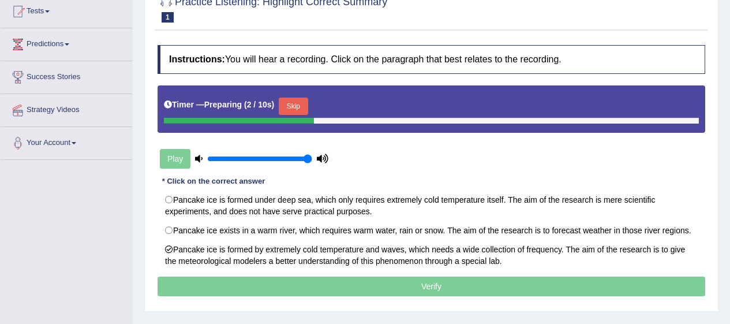
scroll to position [128, 0]
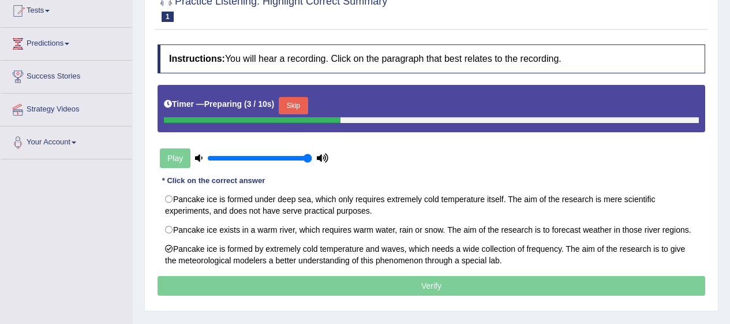
click at [302, 107] on button "Skip" at bounding box center [293, 105] width 29 height 17
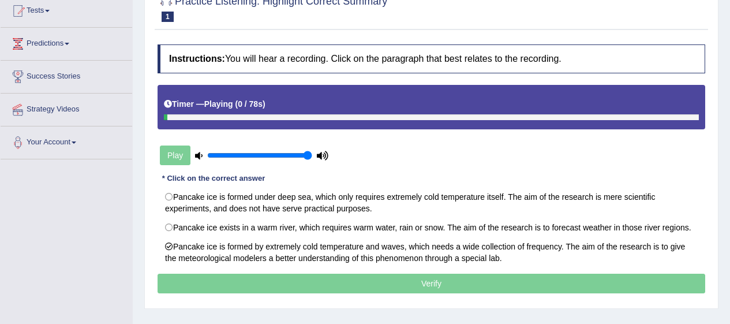
click at [374, 284] on p "Verify" at bounding box center [432, 283] width 548 height 20
click at [367, 276] on p "Verify" at bounding box center [432, 283] width 548 height 20
click at [178, 158] on div "Play" at bounding box center [244, 155] width 173 height 29
click at [323, 155] on icon at bounding box center [323, 156] width 12 height 8
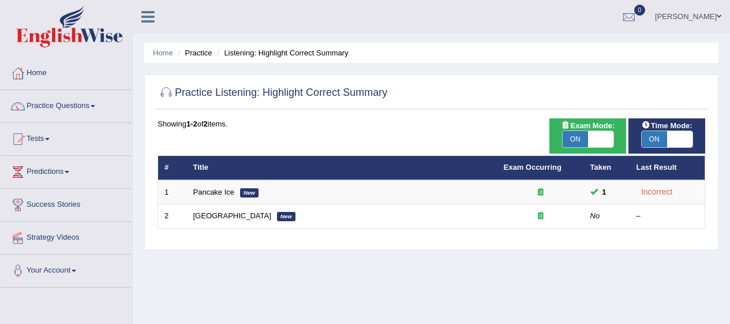
click at [365, 209] on td "Ugly Building New" at bounding box center [342, 216] width 310 height 24
click at [277, 214] on em "New" at bounding box center [286, 216] width 18 height 9
click at [233, 215] on link "Ugly Building" at bounding box center [232, 215] width 78 height 9
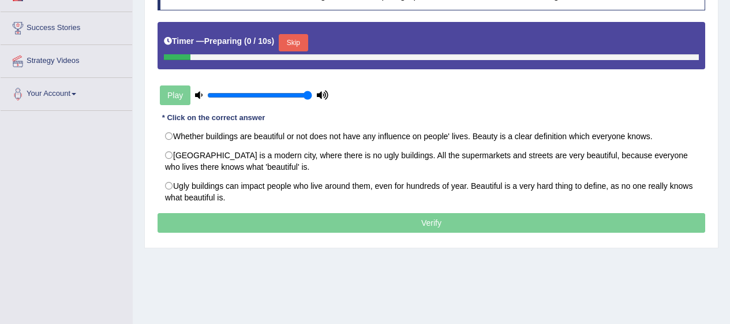
scroll to position [178, 0]
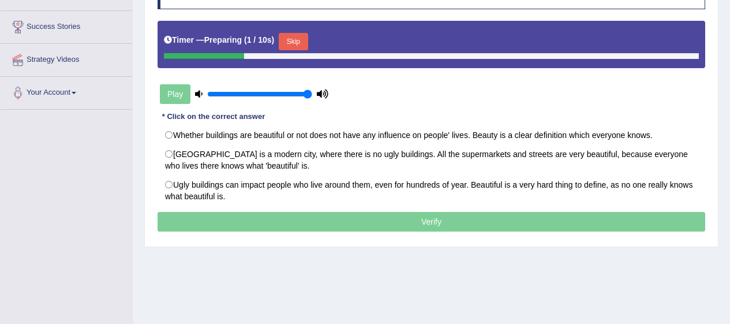
click at [298, 44] on button "Skip" at bounding box center [293, 41] width 29 height 17
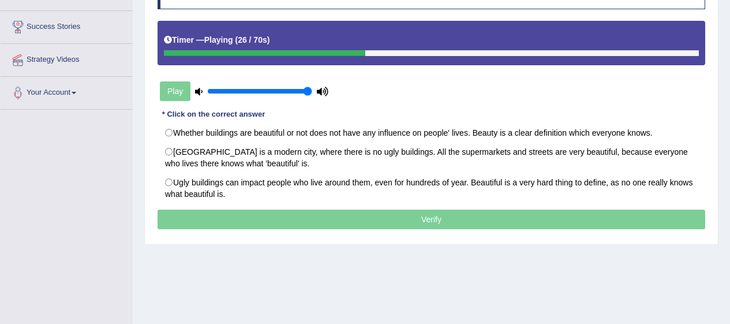
click at [173, 161] on label "[GEOGRAPHIC_DATA] is a modern city, where there is no ugly buildings. All the s…" at bounding box center [432, 157] width 548 height 31
radio input "true"
click at [419, 51] on div at bounding box center [431, 53] width 535 height 6
click at [436, 51] on div at bounding box center [431, 53] width 535 height 6
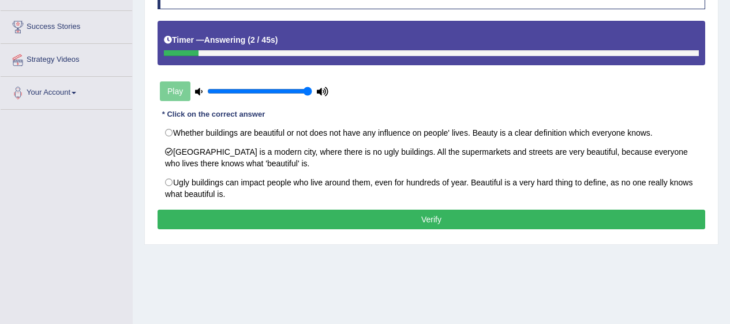
click at [177, 194] on label "Ugly buildings can impact people who live around them, even for hundreds of yea…" at bounding box center [432, 188] width 548 height 31
radio input "true"
click at [289, 212] on button "Verify" at bounding box center [432, 219] width 548 height 20
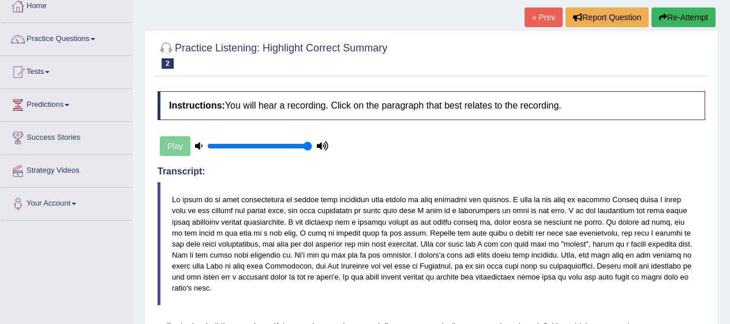
scroll to position [0, 0]
